Goal: Information Seeking & Learning: Learn about a topic

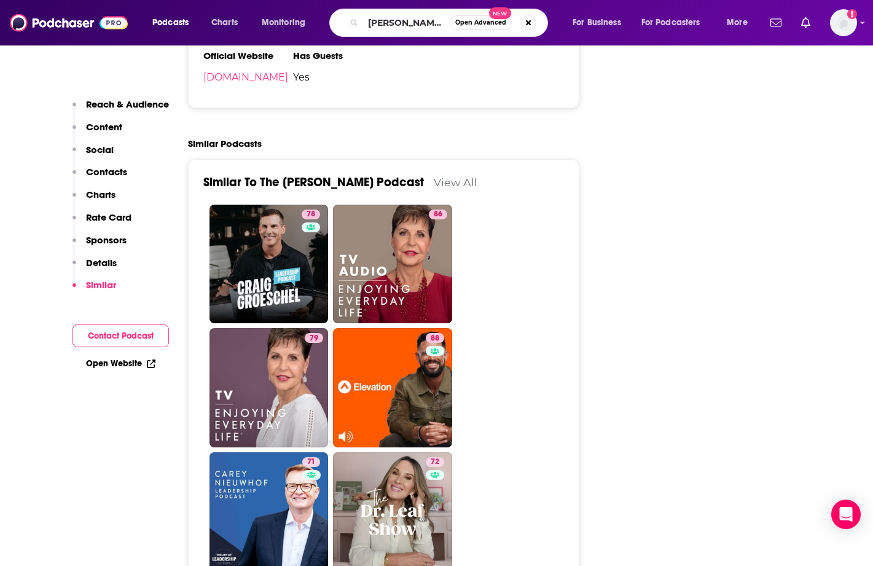
scroll to position [0, 18]
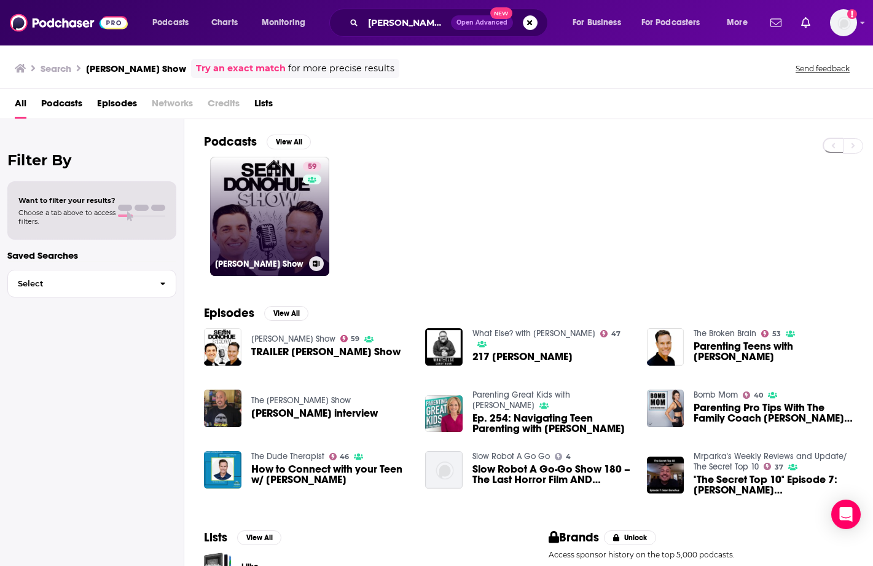
click at [242, 241] on link "59 [PERSON_NAME] Show" at bounding box center [269, 216] width 119 height 119
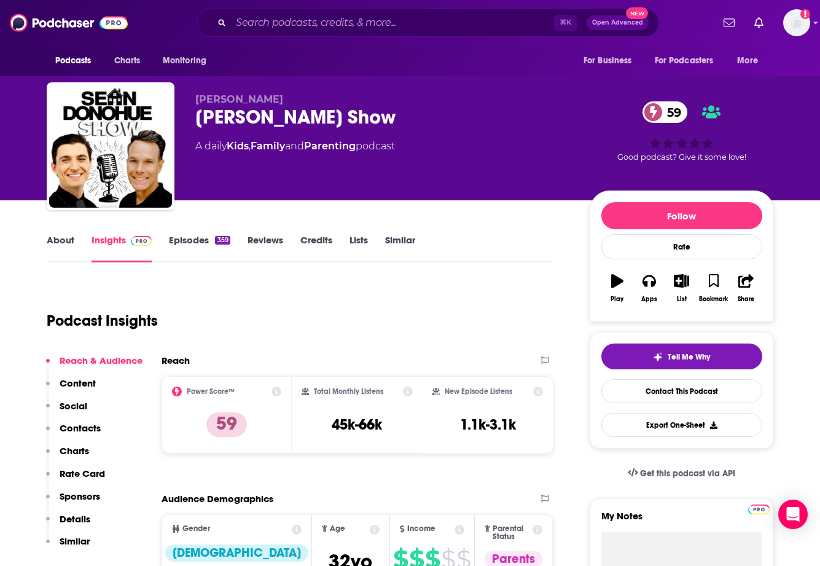
click at [194, 242] on link "Episodes 359" at bounding box center [199, 248] width 61 height 28
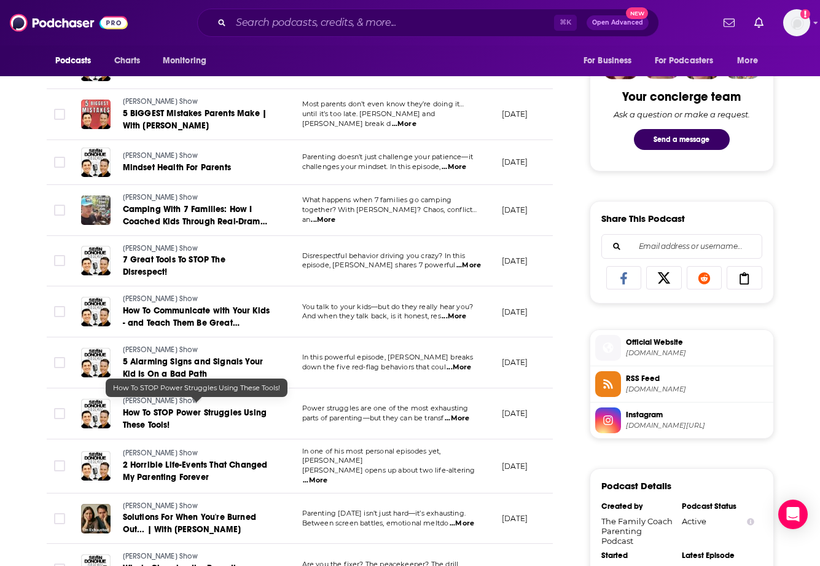
scroll to position [59, 0]
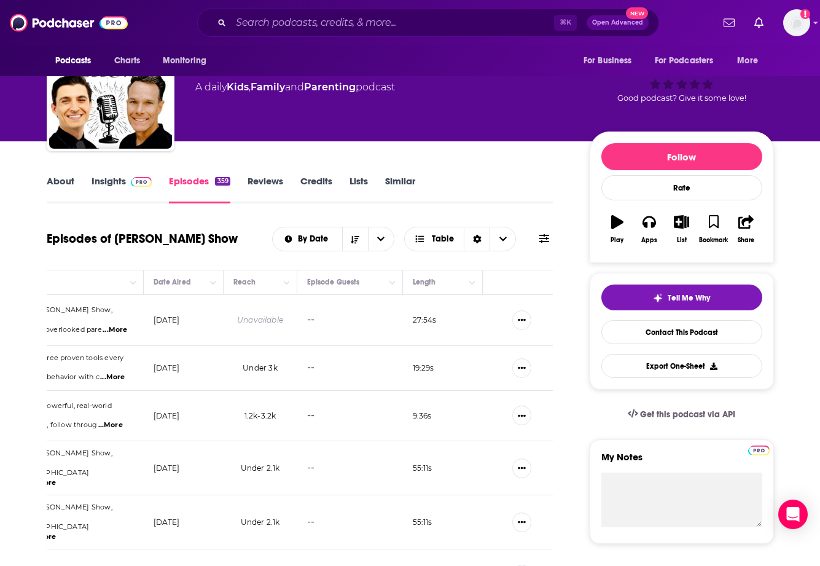
click at [110, 178] on link "Insights" at bounding box center [122, 189] width 61 height 28
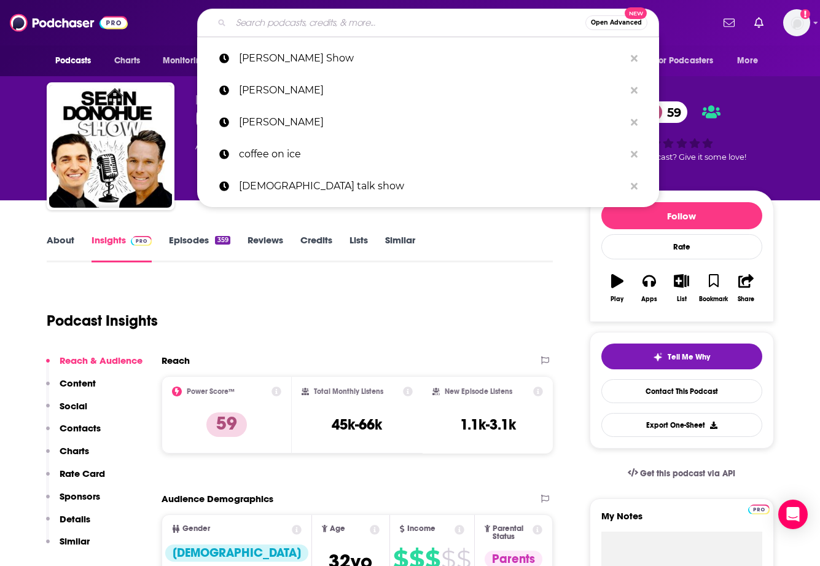
click at [341, 26] on input "Search podcasts, credits, & more..." at bounding box center [408, 23] width 355 height 20
paste input "Front Row Dads"
type input "Front Row Dads"
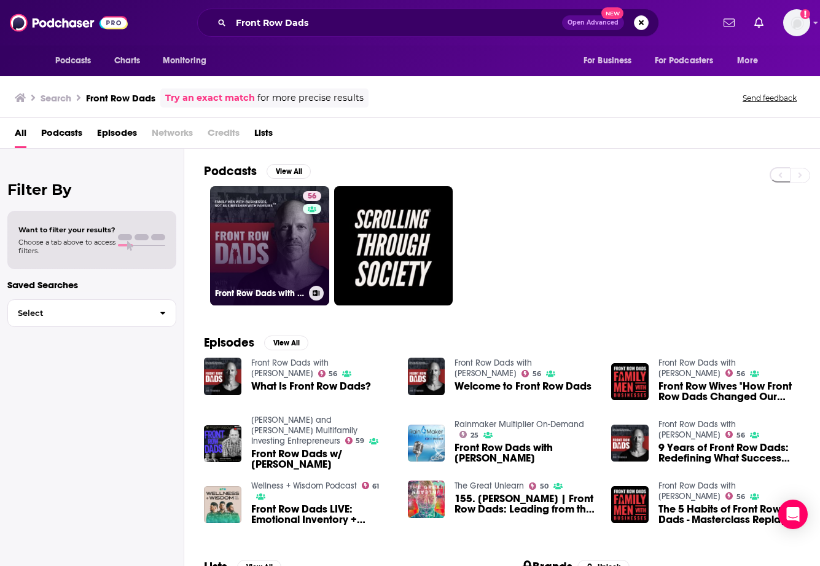
click at [246, 251] on link "56 Front Row Dads with [PERSON_NAME]" at bounding box center [269, 245] width 119 height 119
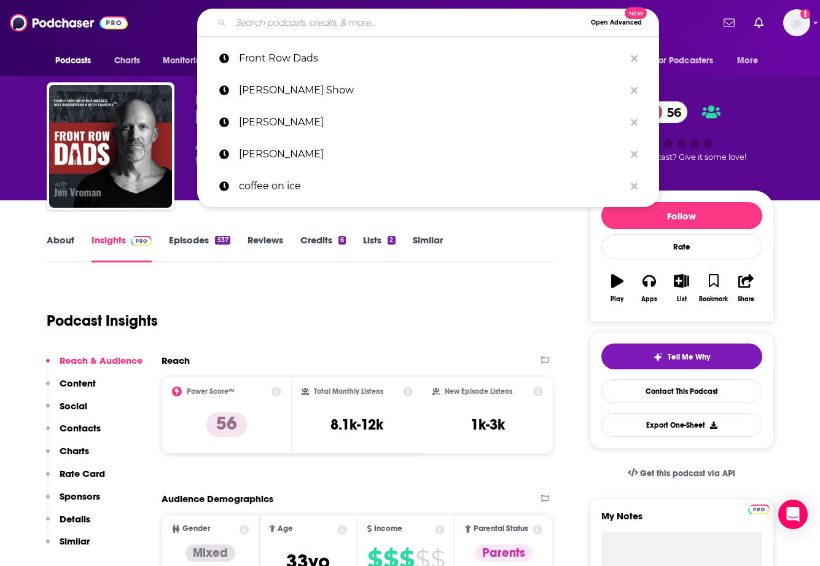
click at [281, 28] on input "Search podcasts, credits, & more..." at bounding box center [408, 23] width 355 height 20
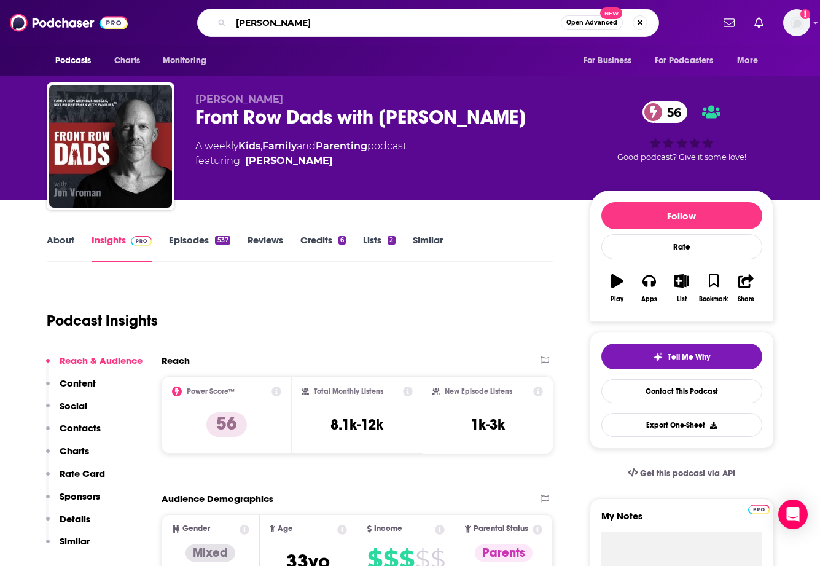
type input "[PERSON_NAME]"
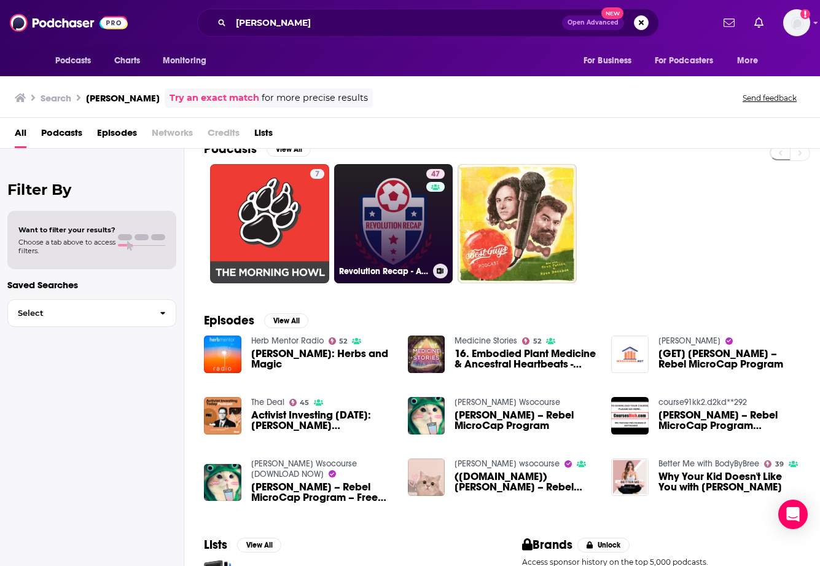
scroll to position [28, 0]
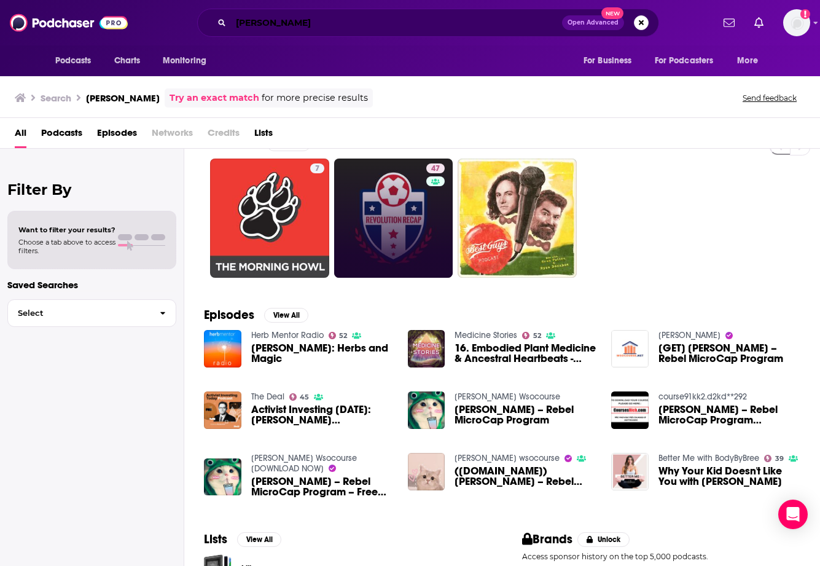
click at [281, 25] on input "[PERSON_NAME]" at bounding box center [396, 23] width 331 height 20
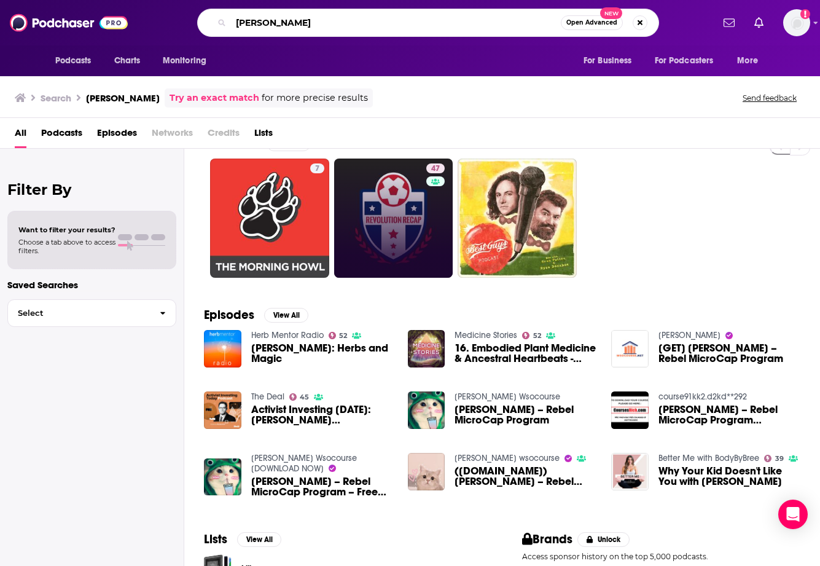
type input "[PERSON_NAME]"
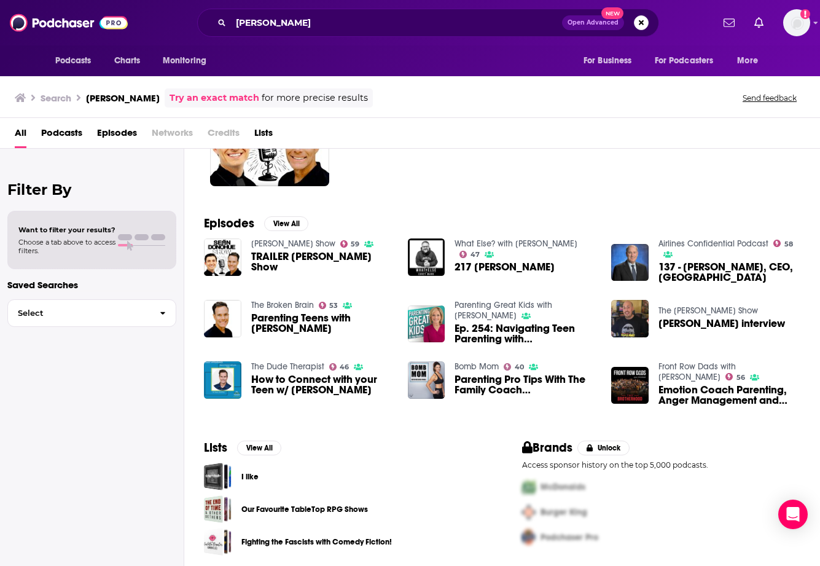
scroll to position [123, 0]
